Goal: Information Seeking & Learning: Learn about a topic

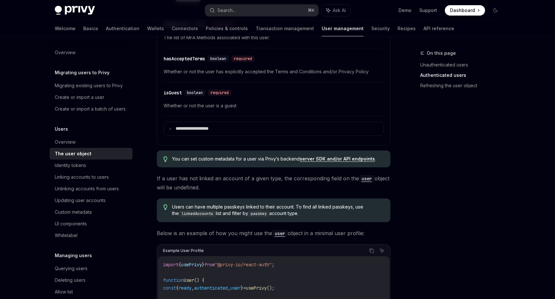
scroll to position [375, 0]
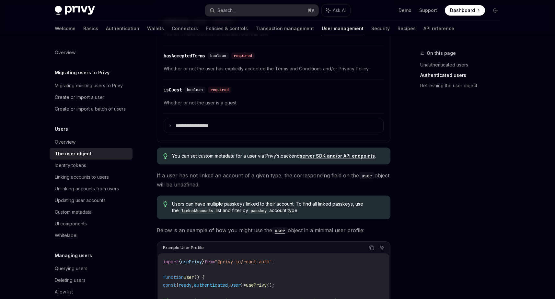
click at [338, 156] on link "server SDK and/or API endpoints" at bounding box center [337, 156] width 75 height 6
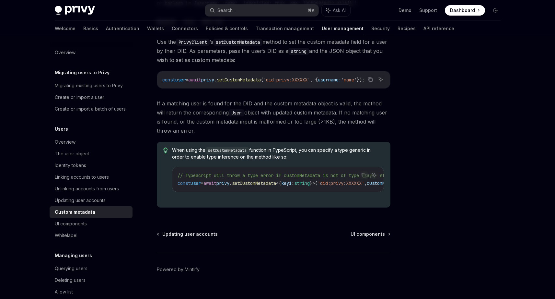
scroll to position [125, 0]
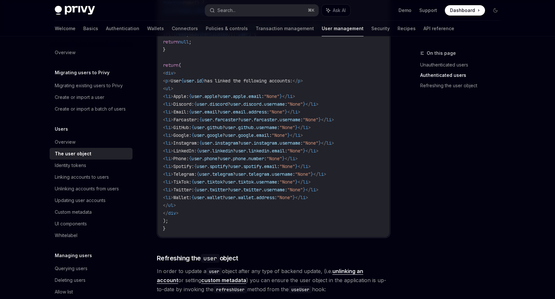
scroll to position [866, 0]
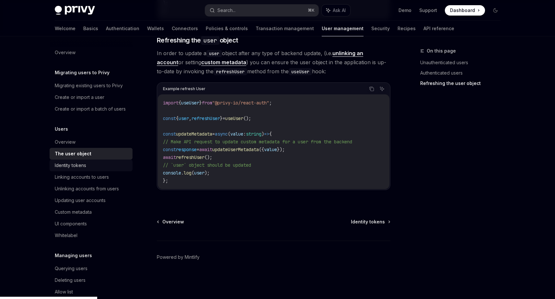
click at [65, 169] on div "Identity tokens" at bounding box center [70, 165] width 31 height 8
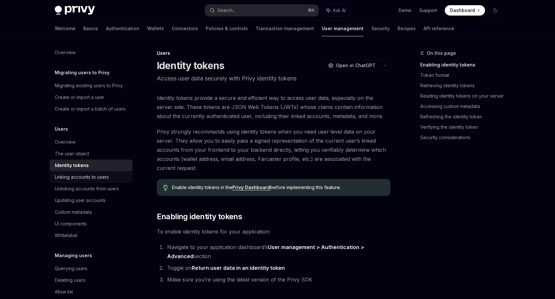
click at [67, 181] on div "Linking accounts to users" at bounding box center [82, 177] width 54 height 8
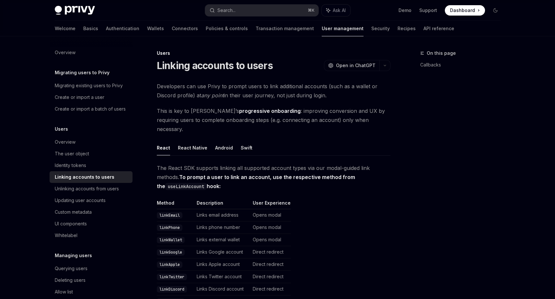
type textarea "*"
click at [388, 205] on table "Method Description User Experience linkEmail Links email address Opens modal li…" at bounding box center [273, 296] width 233 height 194
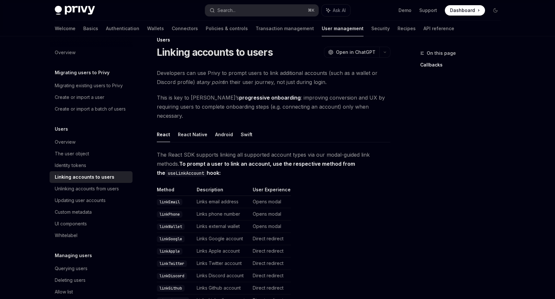
scroll to position [49, 0]
